Goal: Transaction & Acquisition: Purchase product/service

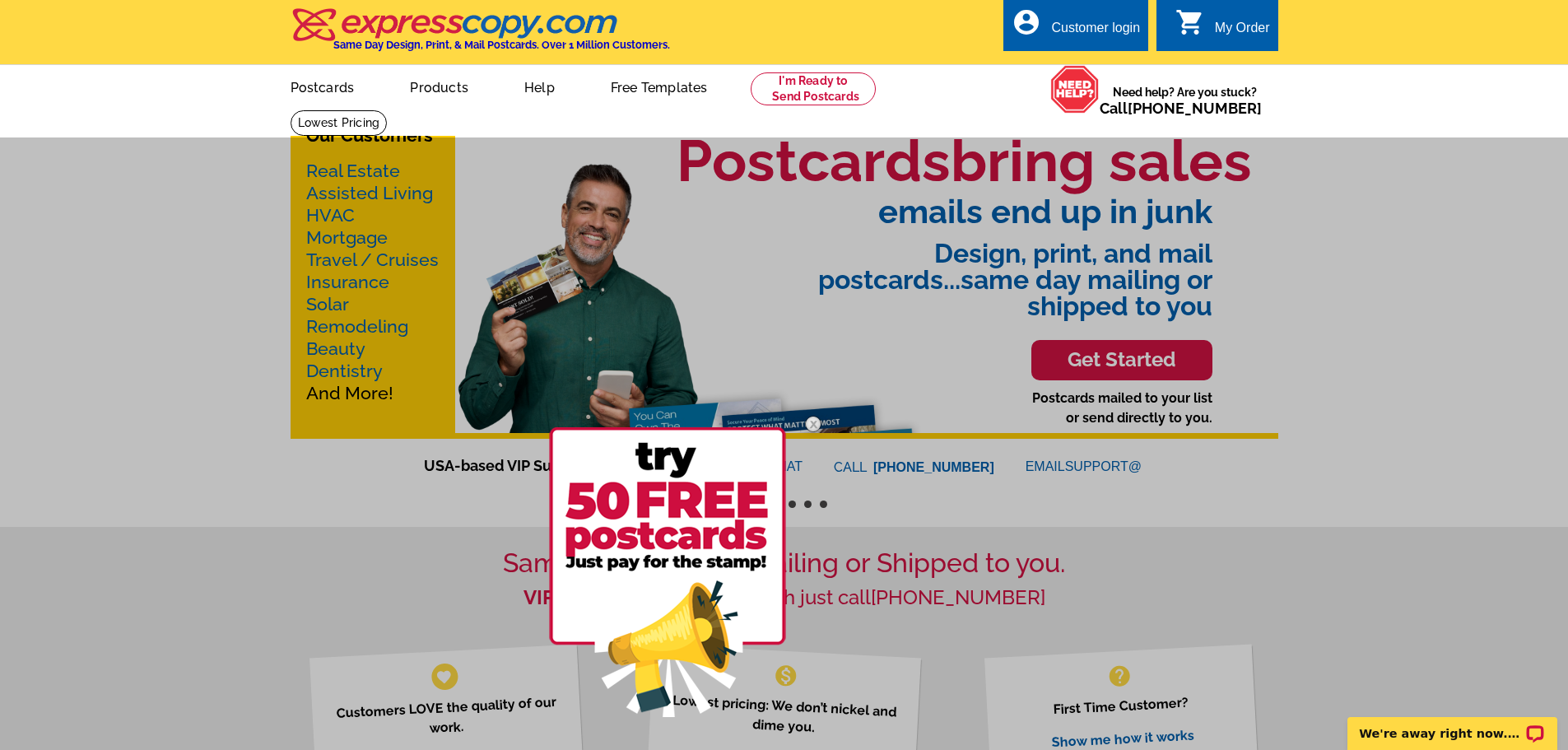
click at [1375, 454] on div at bounding box center [784, 512] width 1568 height 750
click at [821, 423] on img at bounding box center [813, 424] width 48 height 48
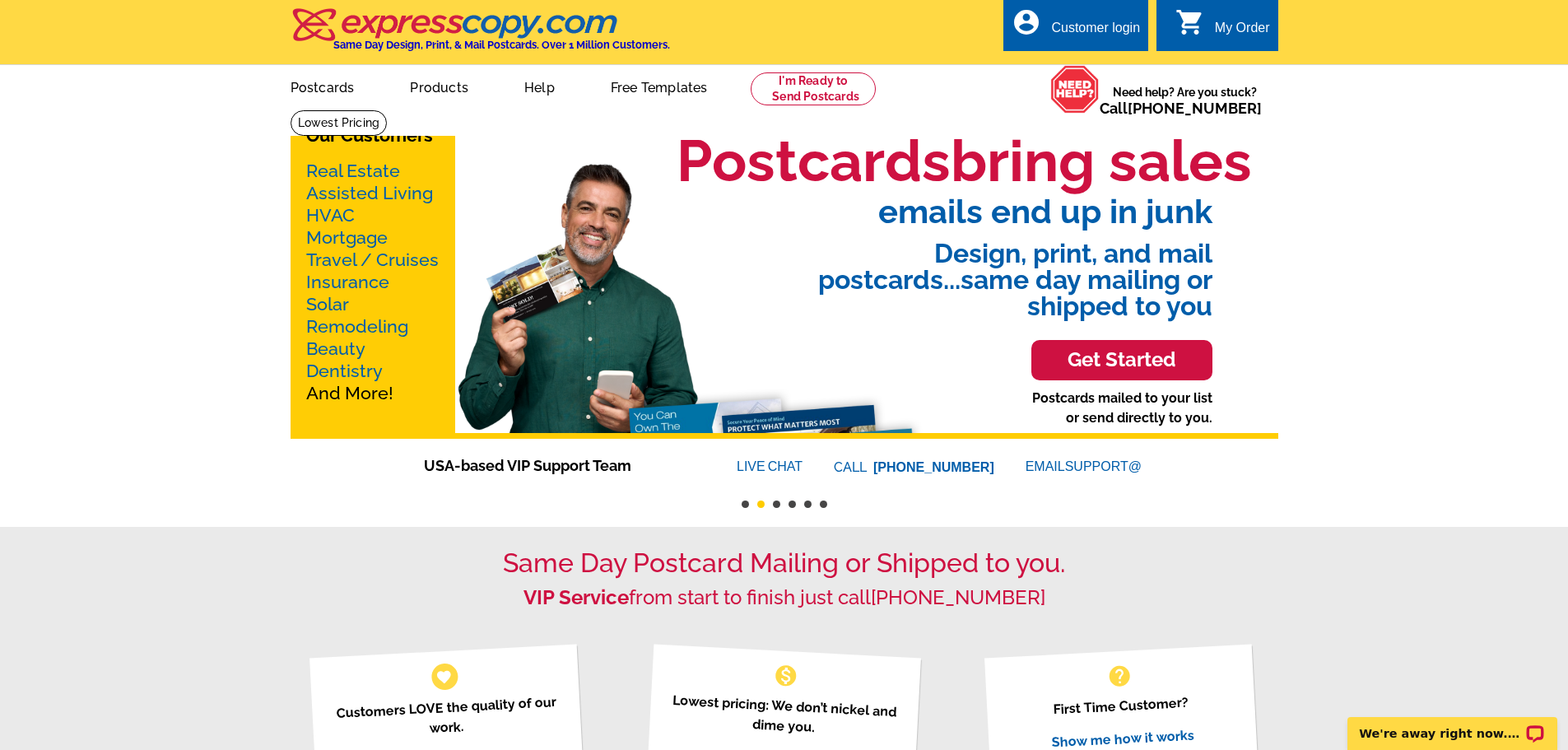
click at [1130, 358] on h3 "Get Started" at bounding box center [1122, 360] width 140 height 24
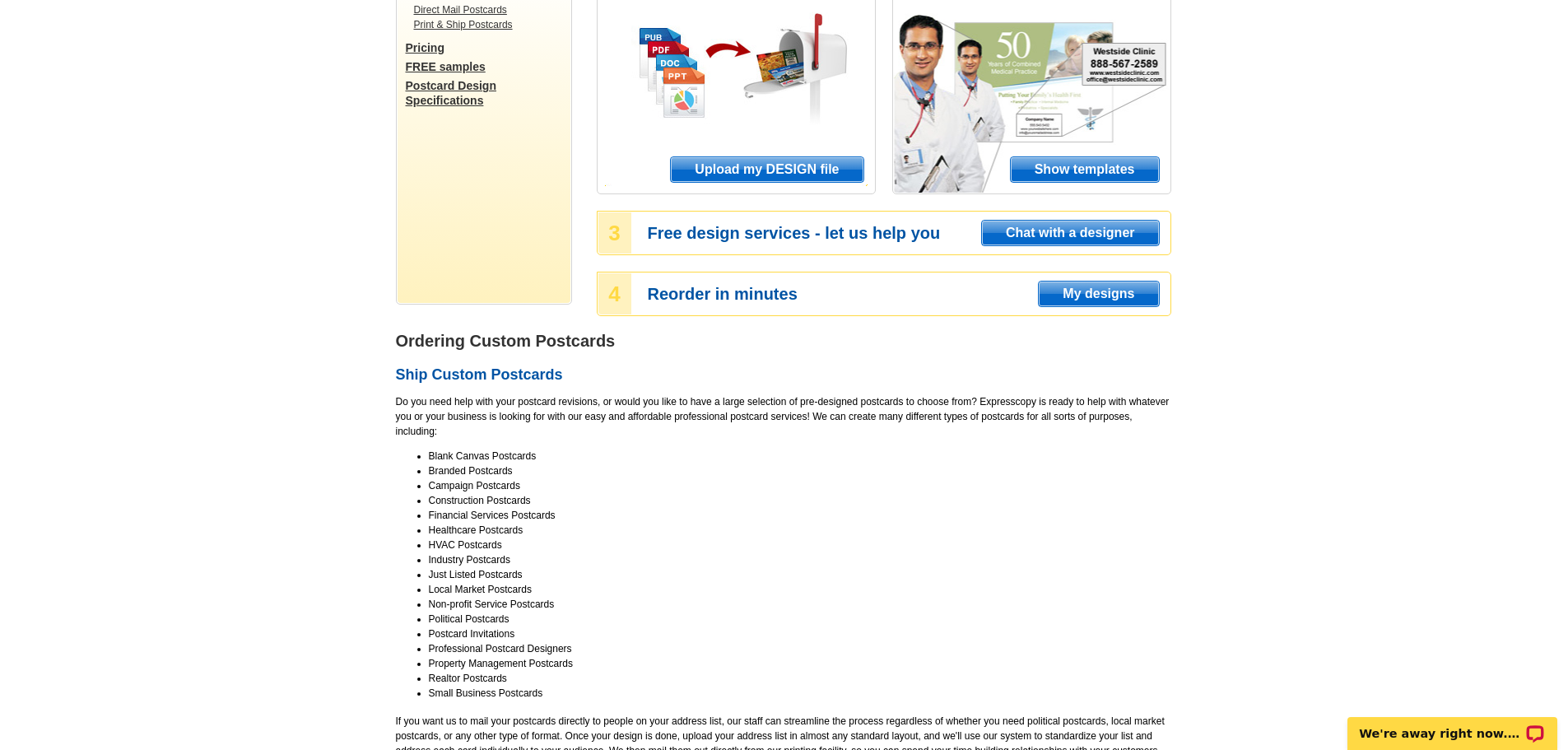
scroll to position [274, 0]
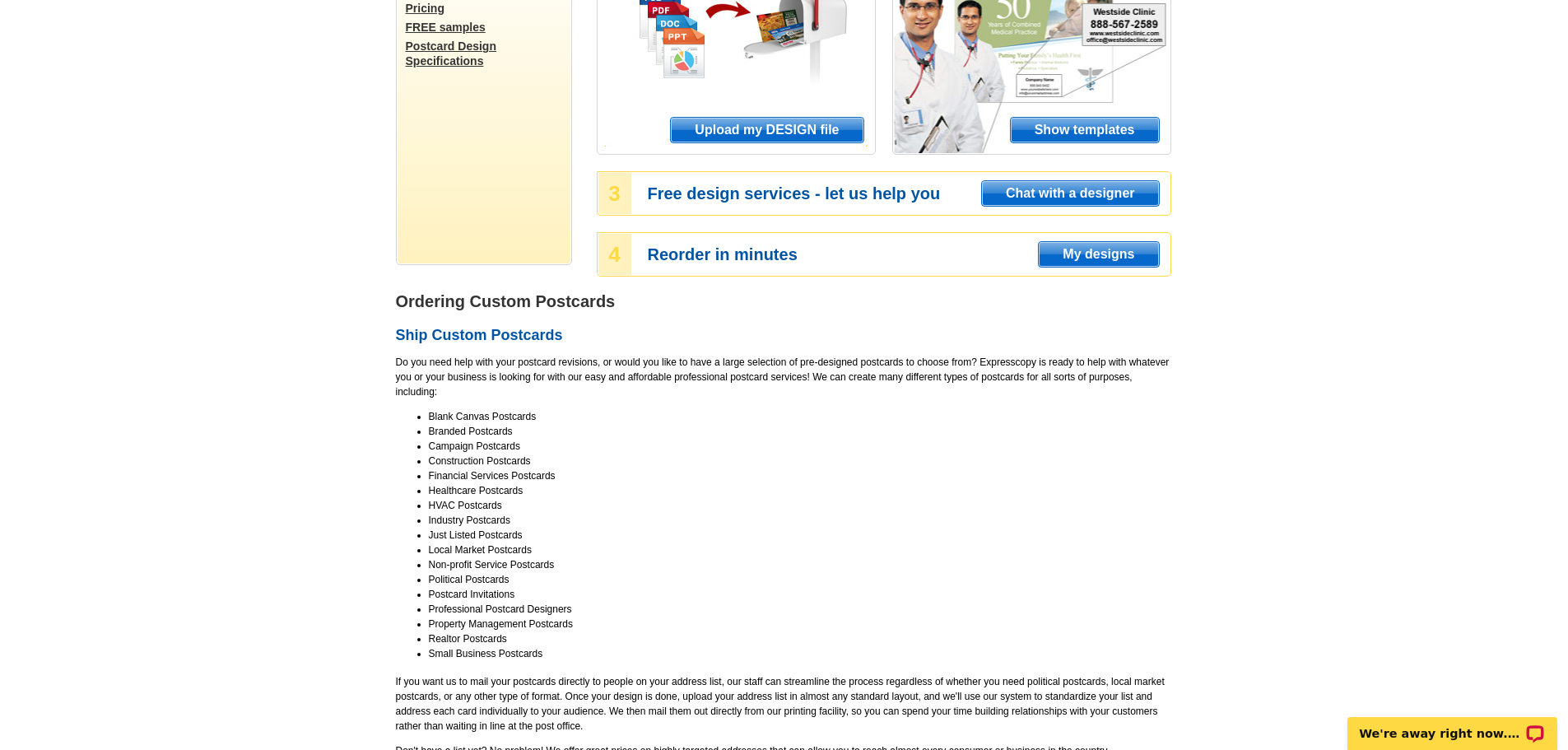
click at [486, 455] on li "Construction Postcards" at bounding box center [800, 461] width 743 height 15
click at [508, 567] on li "Non-profit Service Postcards" at bounding box center [800, 565] width 743 height 15
click at [498, 596] on li "Postcard Invitations" at bounding box center [800, 594] width 743 height 15
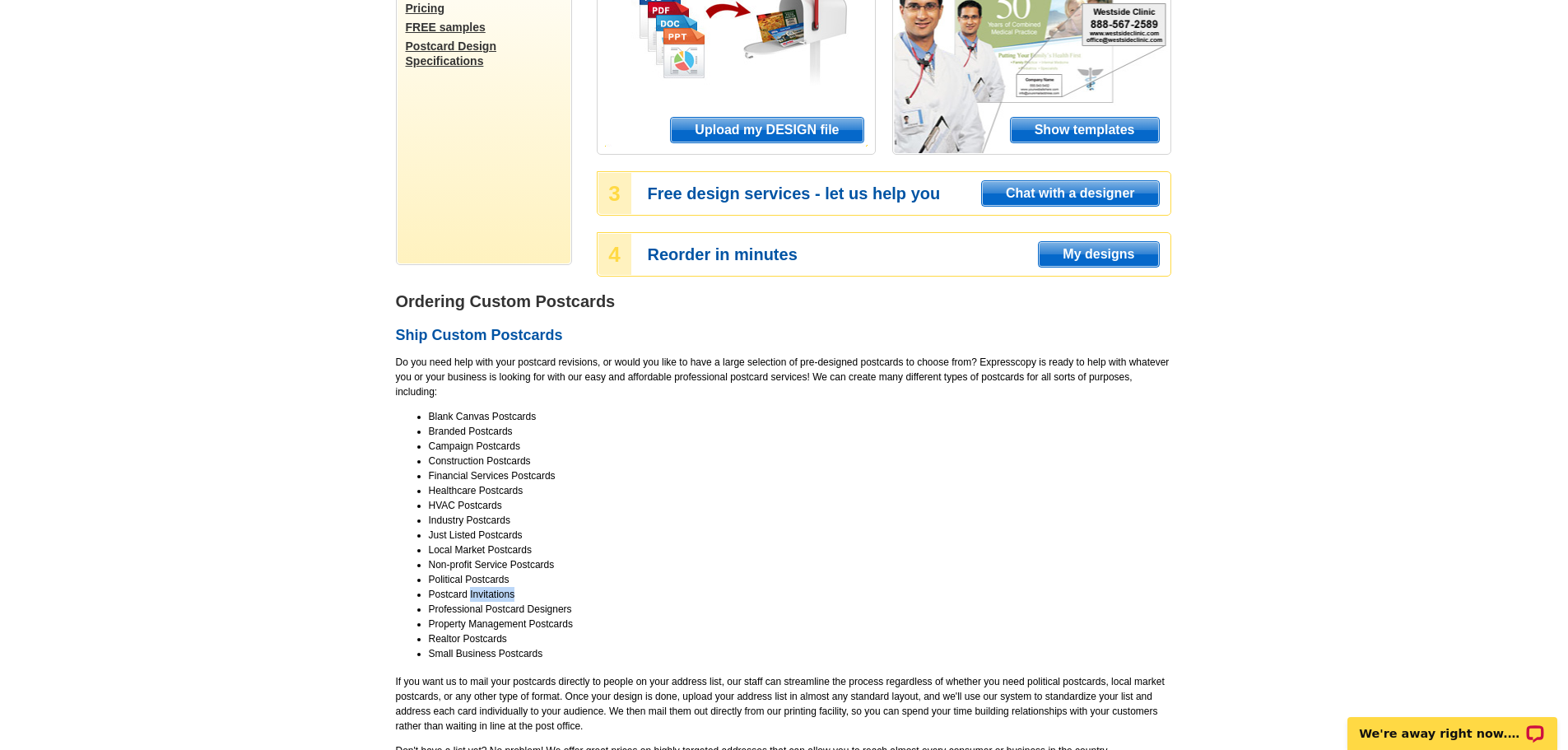
click at [499, 596] on li "Postcard Invitations" at bounding box center [800, 594] width 743 height 15
click at [530, 595] on li "Postcard Invitations" at bounding box center [800, 594] width 743 height 15
click at [513, 650] on li "Small Business Postcards" at bounding box center [800, 654] width 743 height 15
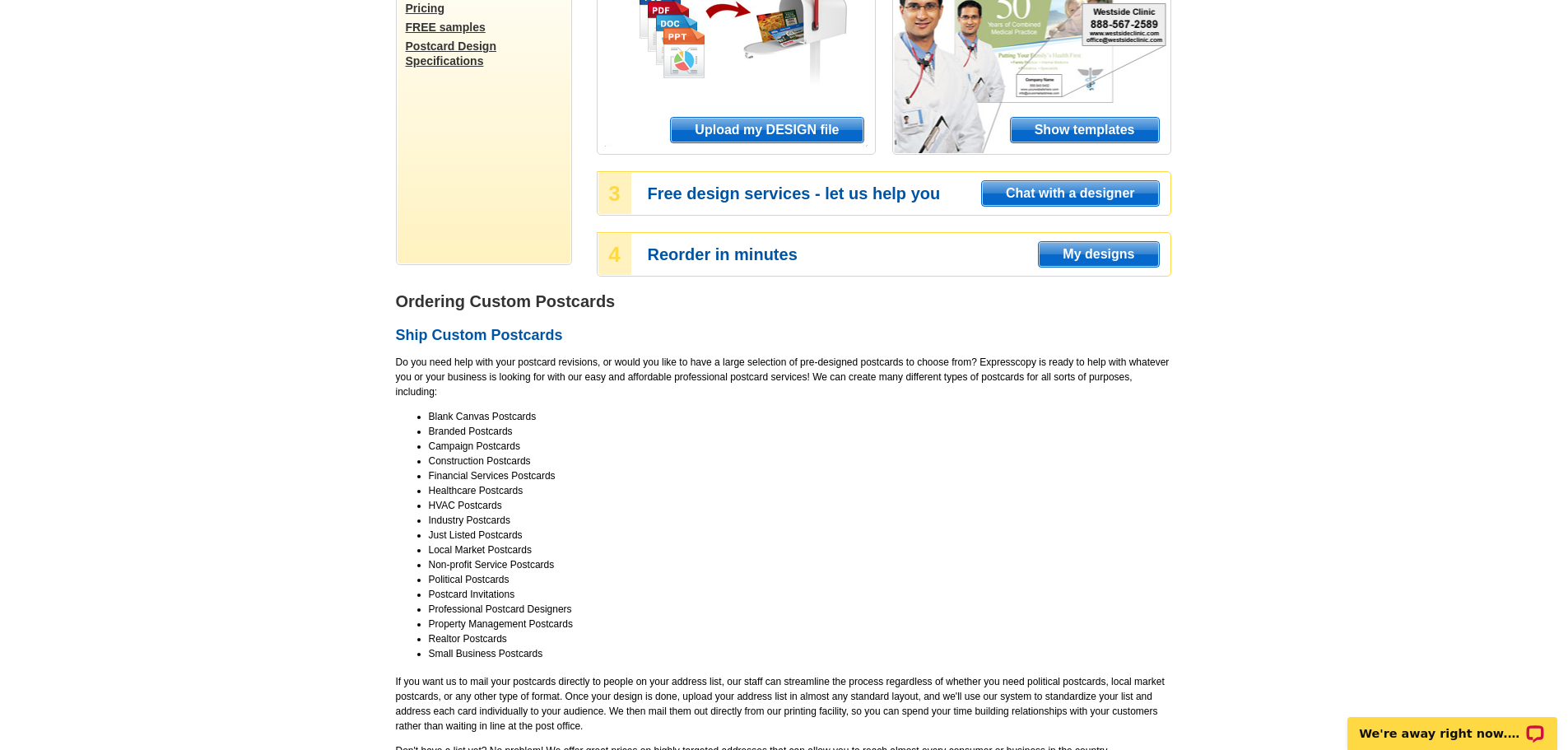
click at [487, 465] on li "Construction Postcards" at bounding box center [800, 461] width 743 height 15
click at [489, 447] on li "Campaign Postcards" at bounding box center [800, 445] width 743 height 15
